Goal: Transaction & Acquisition: Subscribe to service/newsletter

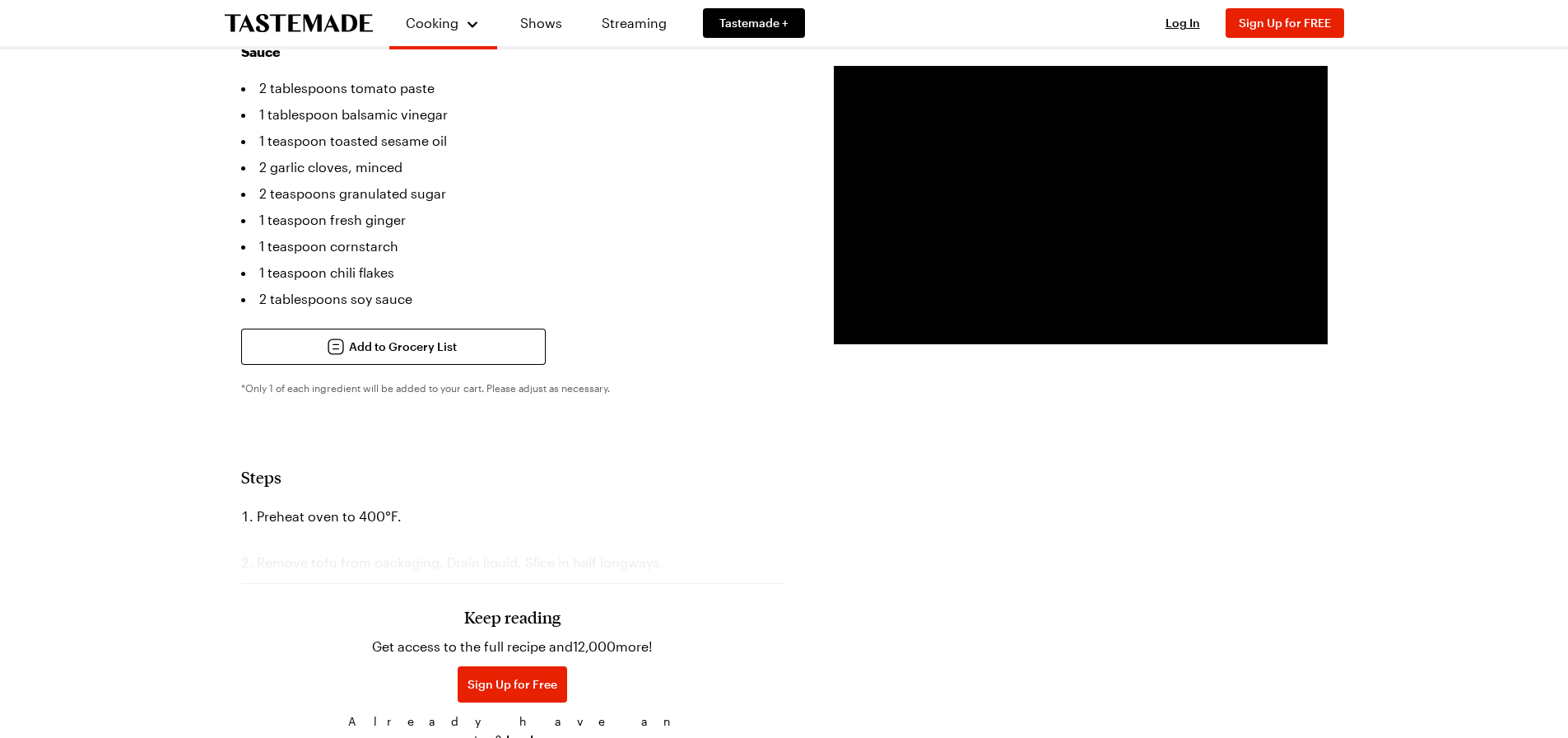
scroll to position [846, 0]
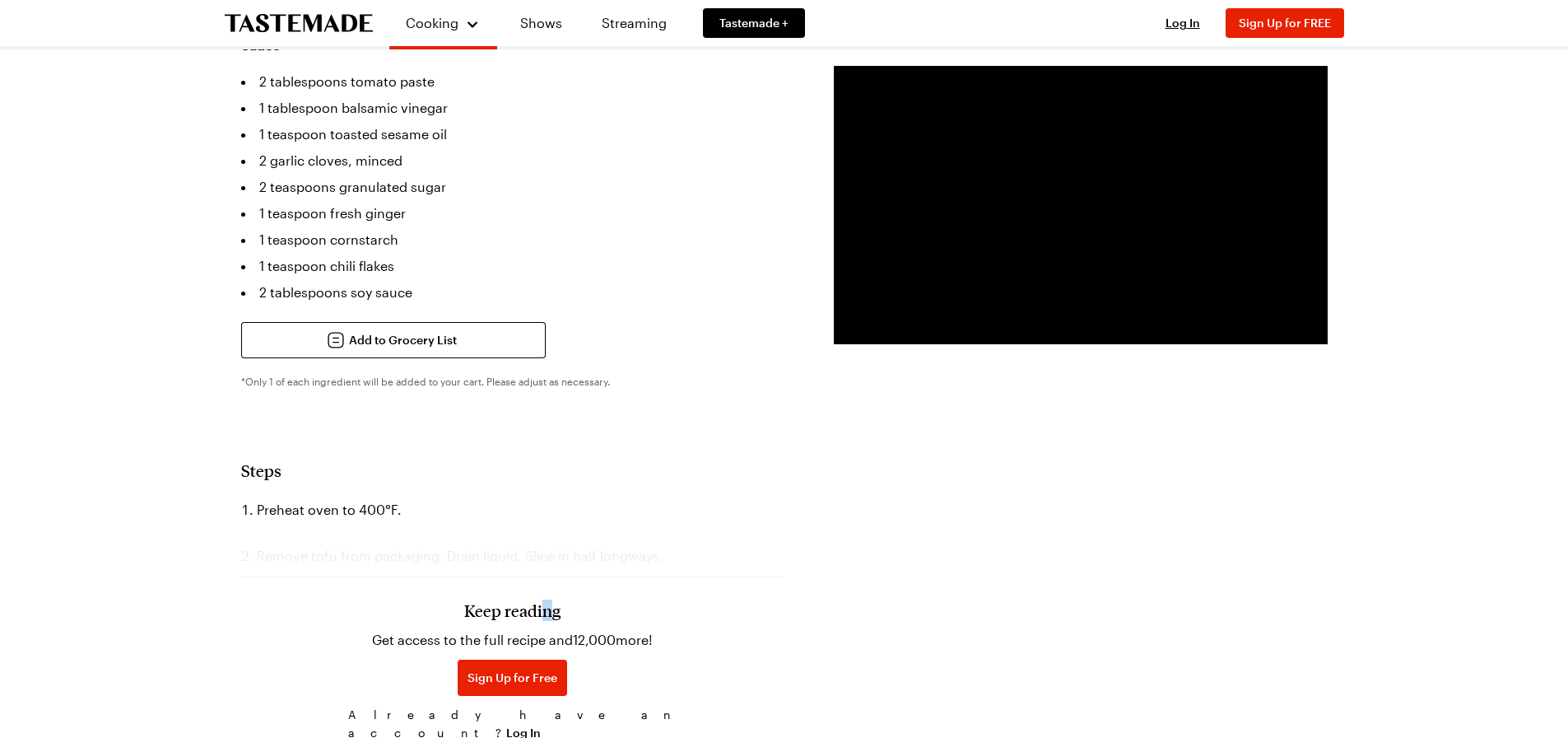
click at [547, 519] on div "Keep reading Get access to the full recipe and 12,000 more! Sign Up for Free Al…" at bounding box center [512, 633] width 543 height 230
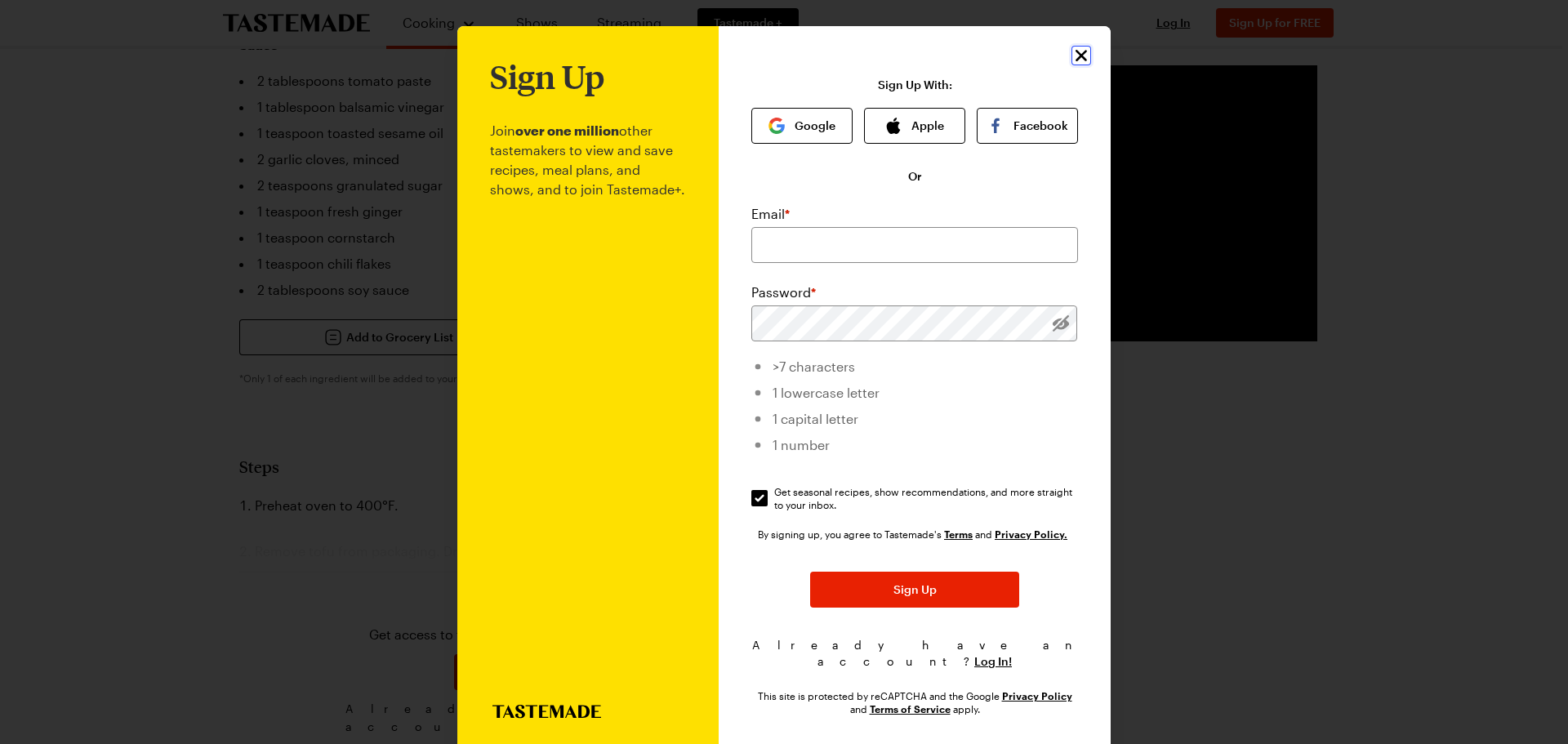
click at [1085, 48] on button "Close" at bounding box center [1081, 55] width 19 height 19
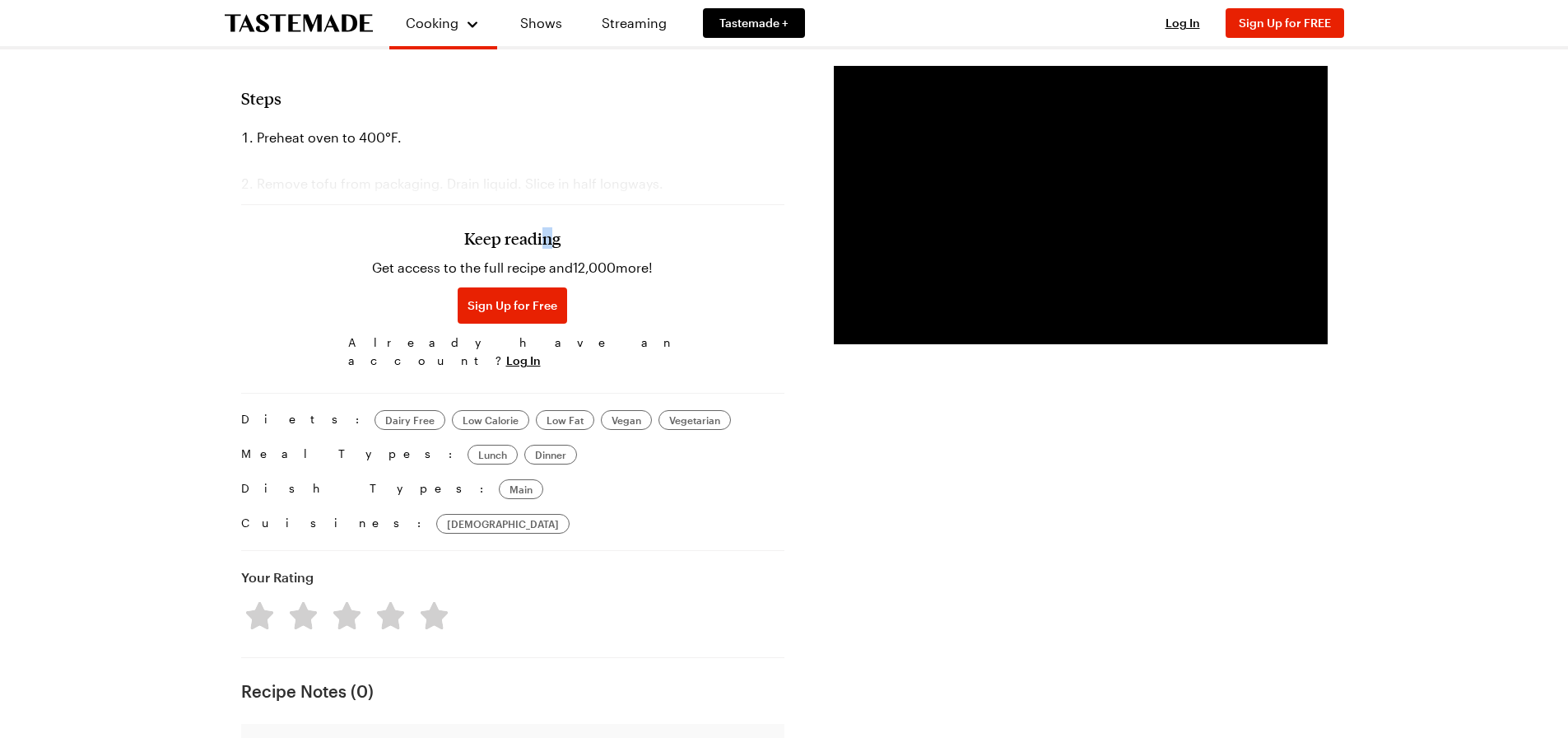
scroll to position [1146, 0]
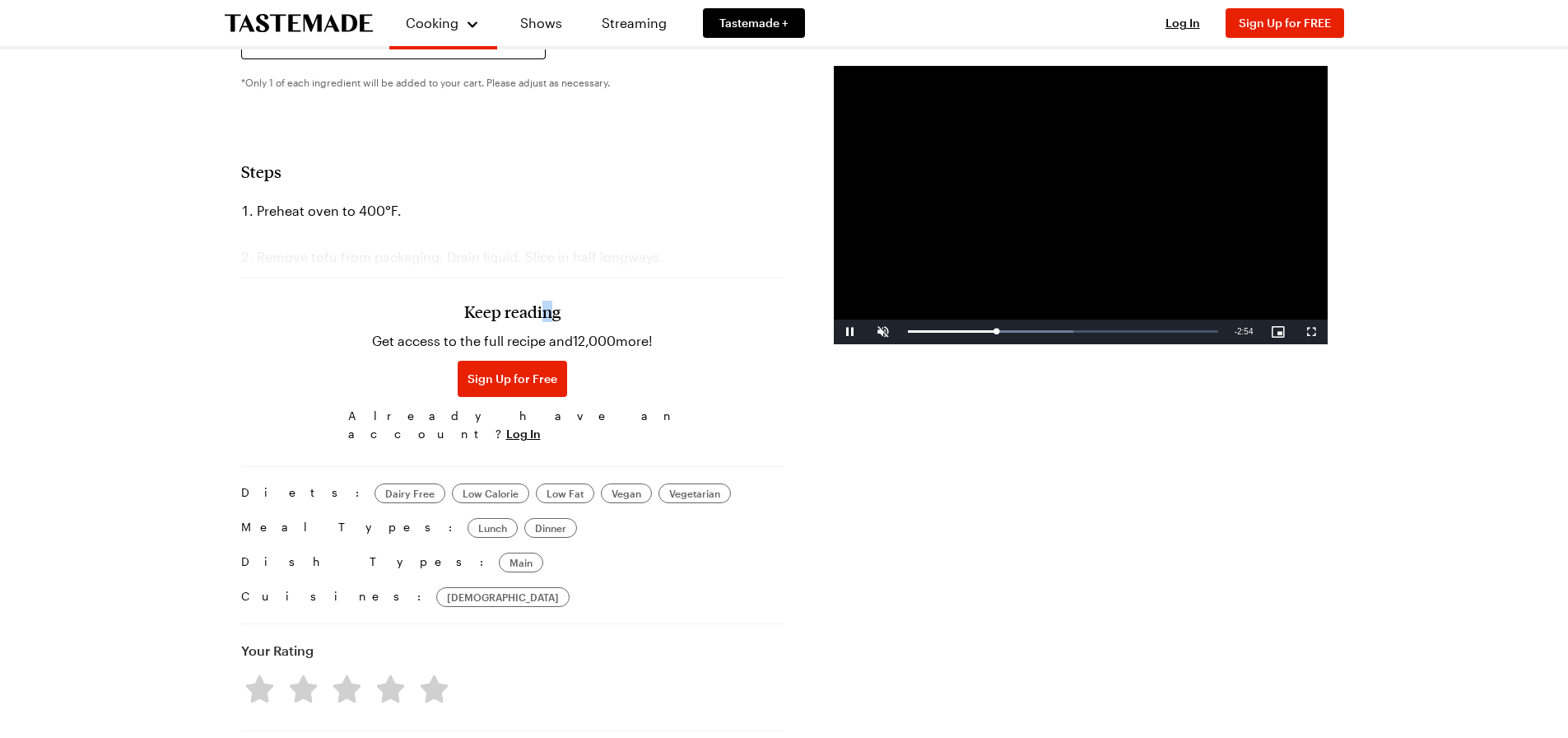
click at [1093, 209] on video "Video Player" at bounding box center [1080, 205] width 494 height 278
click at [882, 332] on span "Video Player" at bounding box center [882, 332] width 33 height 0
click at [882, 332] on span "Video Player" at bounding box center [882, 332] width 33 height 0
click at [847, 332] on span "Video Player" at bounding box center [850, 332] width 33 height 0
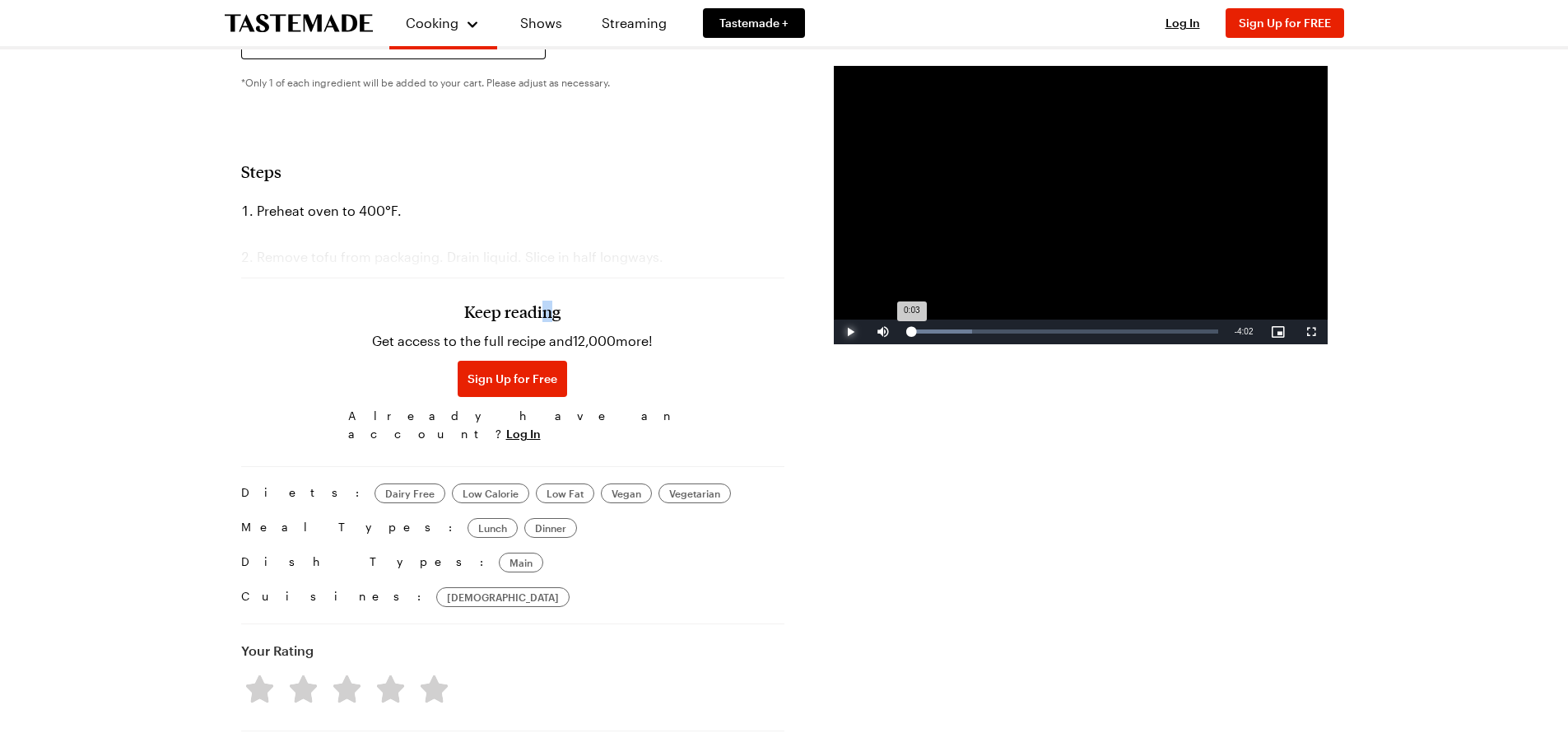
drag, startPoint x: 1010, startPoint y: 329, endPoint x: 911, endPoint y: 328, distance: 99.0
click at [911, 329] on div "0:03" at bounding box center [910, 331] width 4 height 4
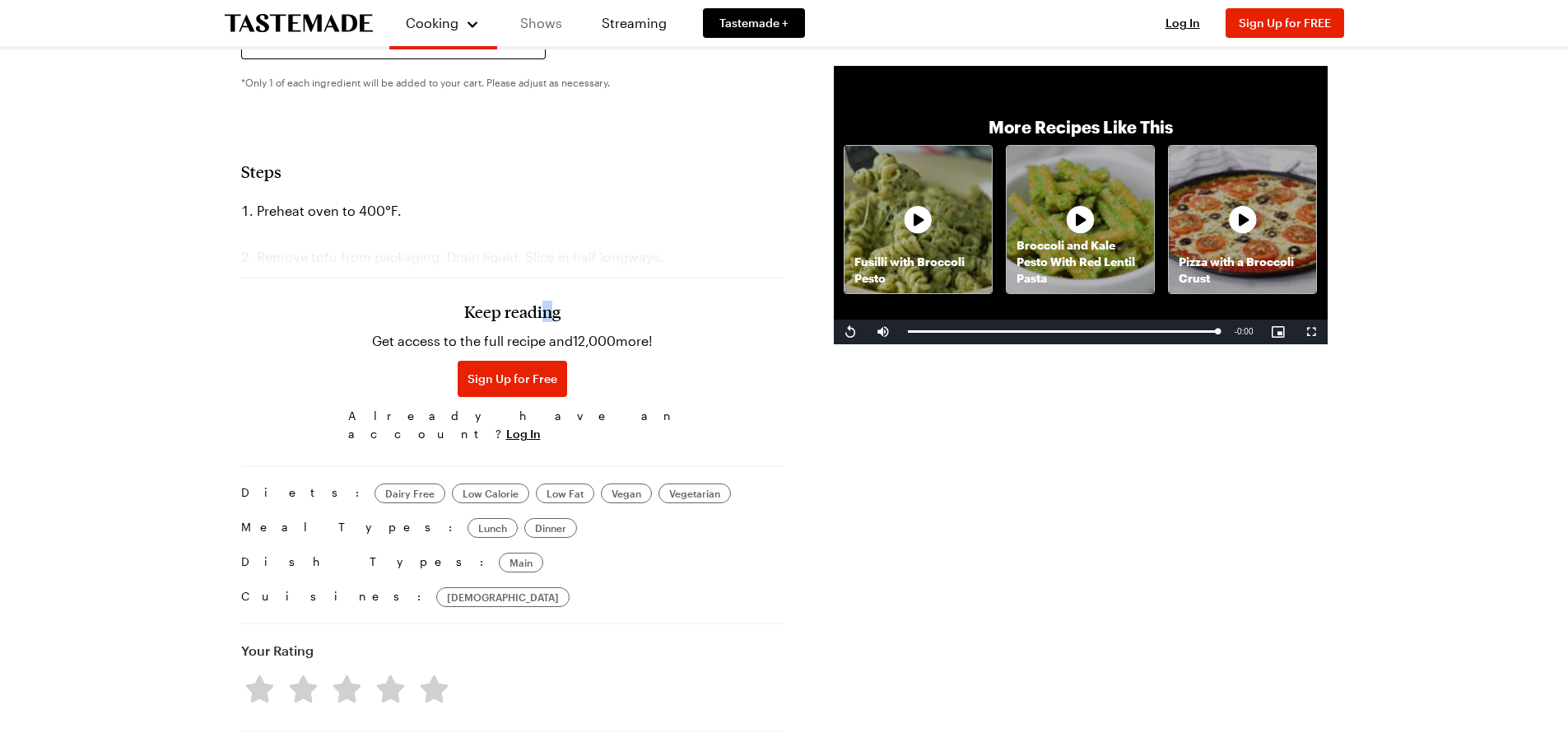
click at [534, 22] on link "Shows" at bounding box center [541, 23] width 75 height 46
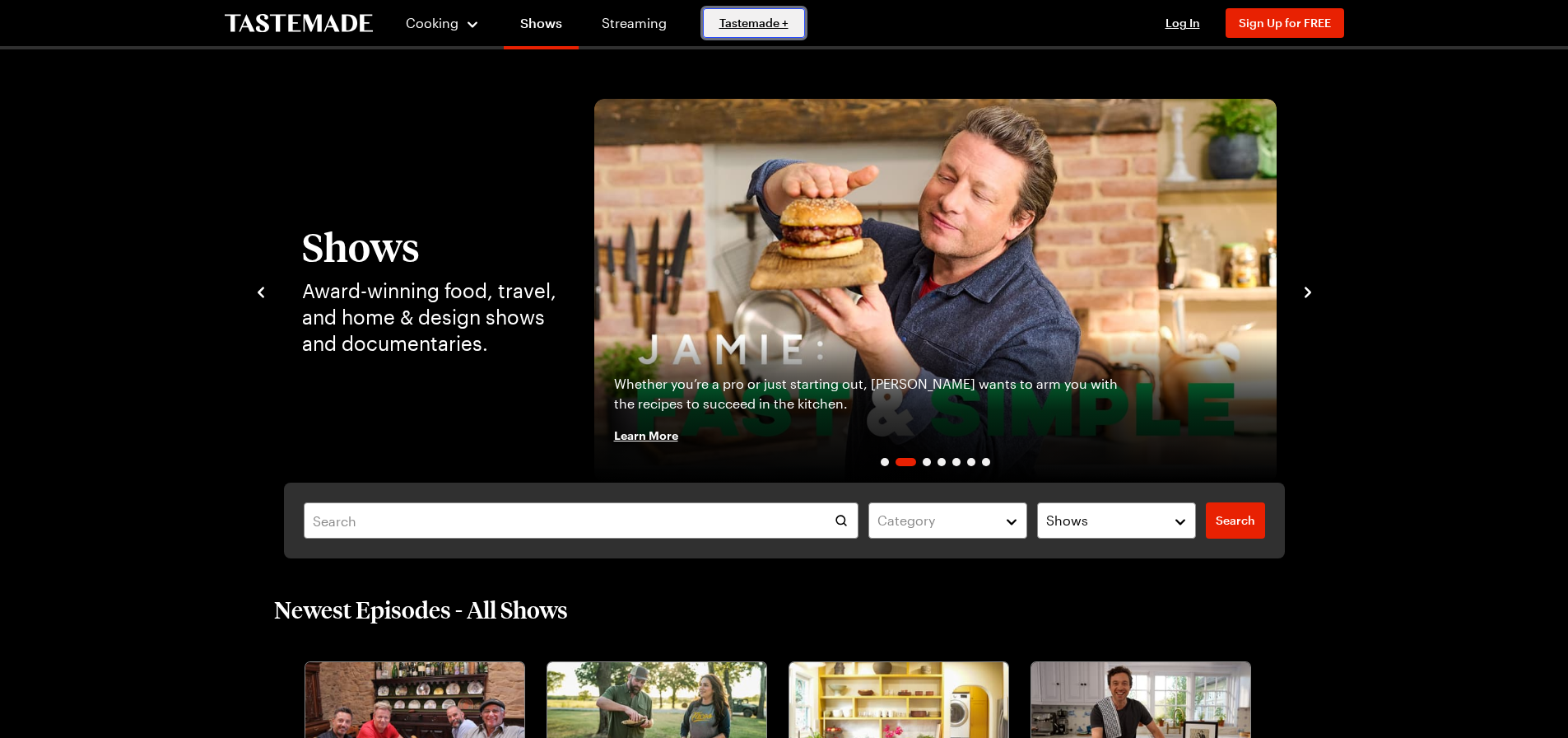
click at [761, 26] on span "Tastemade +" at bounding box center [754, 22] width 69 height 16
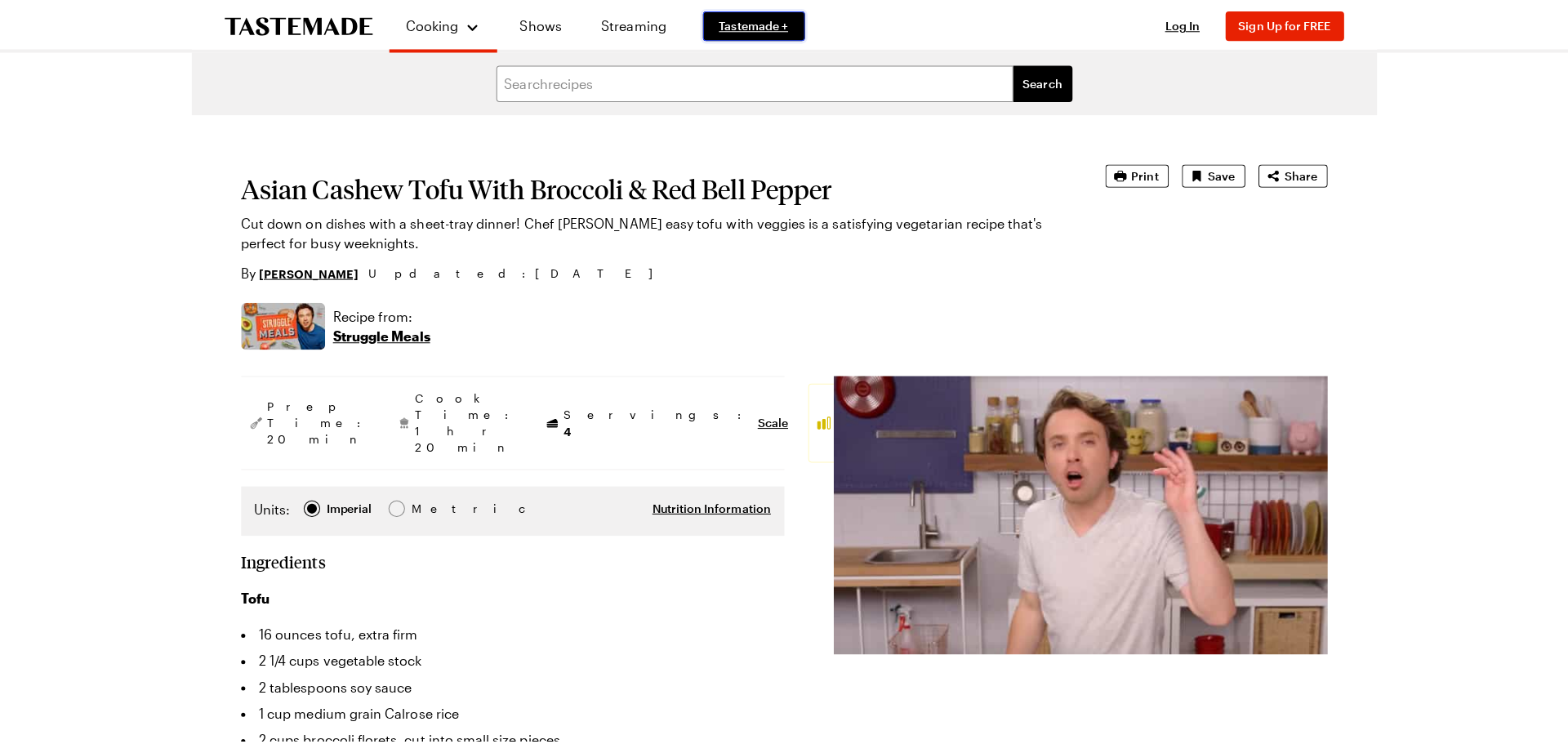
scroll to position [1137, 0]
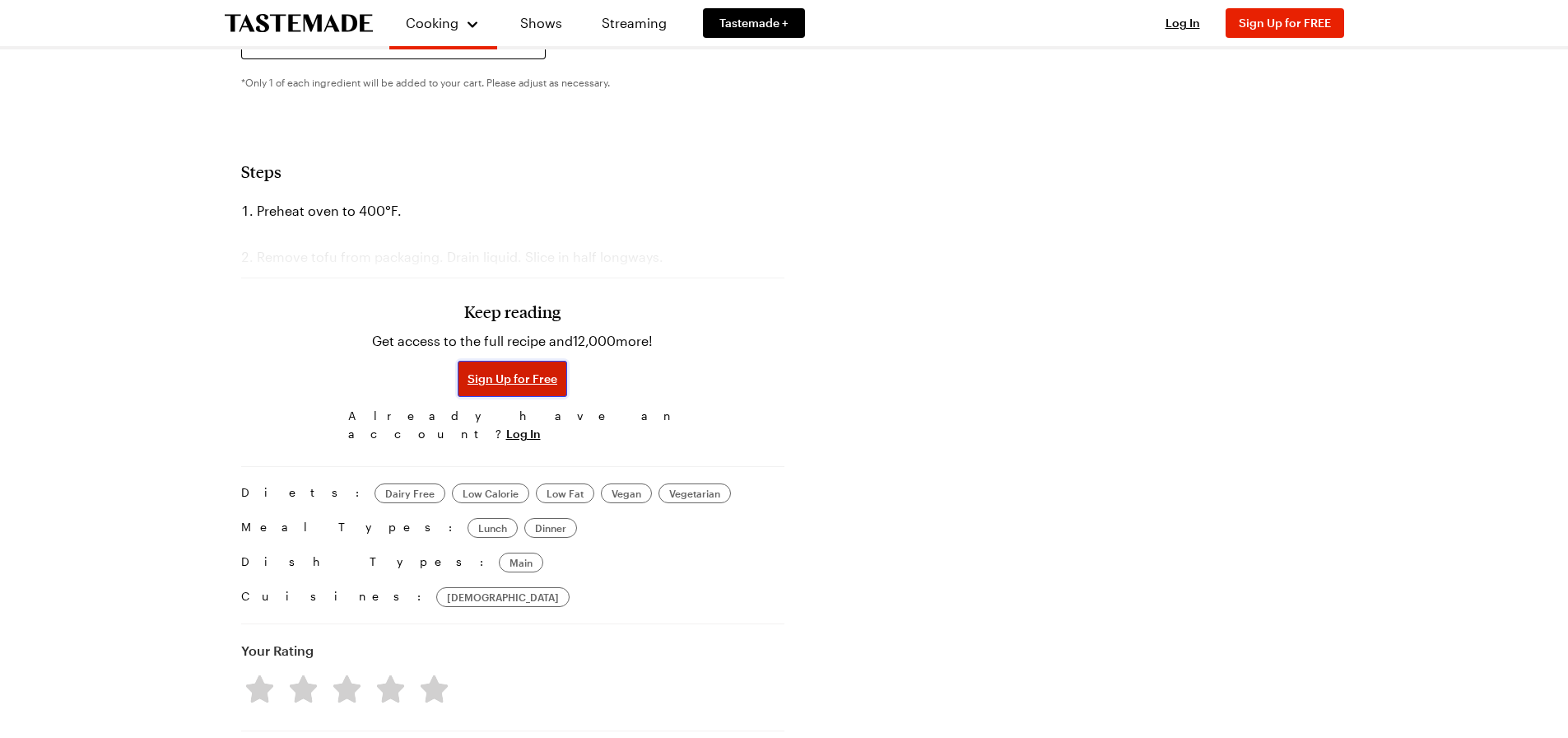
click at [527, 370] on span "Sign Up for Free" at bounding box center [512, 378] width 90 height 16
